Goal: Transaction & Acquisition: Purchase product/service

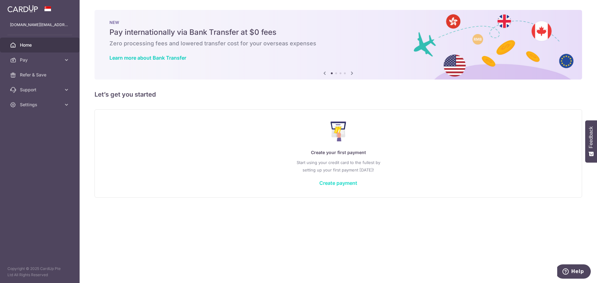
click at [329, 182] on link "Create payment" at bounding box center [338, 183] width 38 height 6
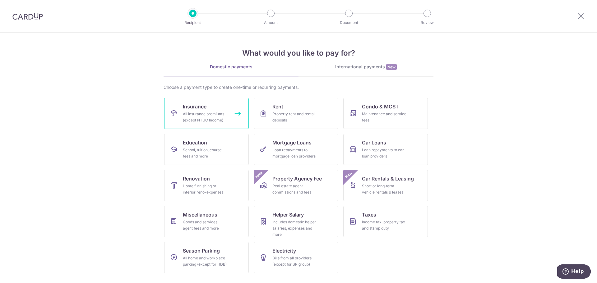
click at [228, 115] on link "Insurance All insurance premiums (except NTUC Income)" at bounding box center [206, 113] width 85 height 31
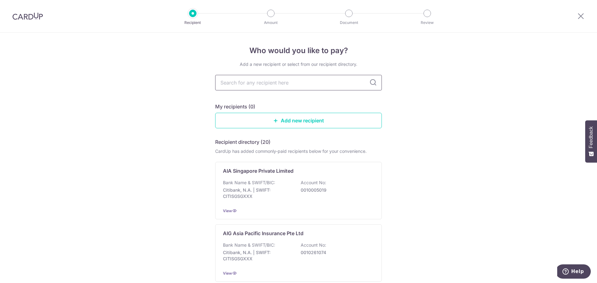
click at [244, 85] on input "text" at bounding box center [298, 83] width 167 height 16
type input "pru"
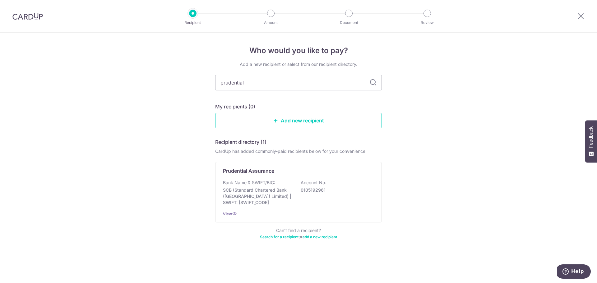
type input "prudential"
click at [290, 183] on div "Bank Name & SWIFT/BIC: SCB (Standard Chartered Bank (Singapore) Limited) | SWIF…" at bounding box center [298, 193] width 151 height 26
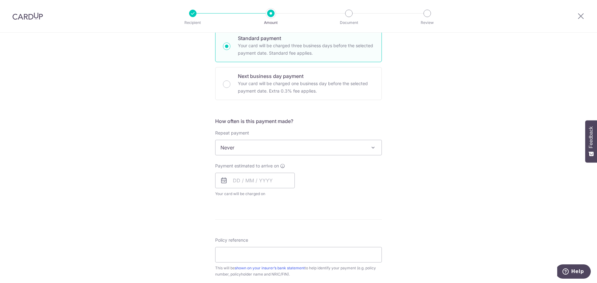
scroll to position [155, 0]
